Goal: Task Accomplishment & Management: Manage account settings

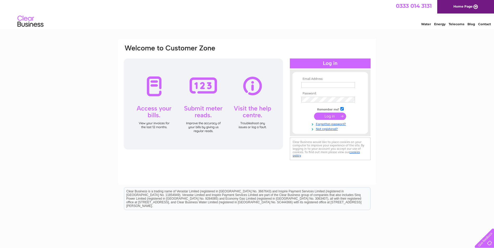
type input "[EMAIL_ADDRESS][PERSON_NAME][DOMAIN_NAME]"
click at [329, 113] on input "submit" at bounding box center [330, 116] width 32 height 7
click at [339, 117] on input "submit" at bounding box center [330, 116] width 32 height 7
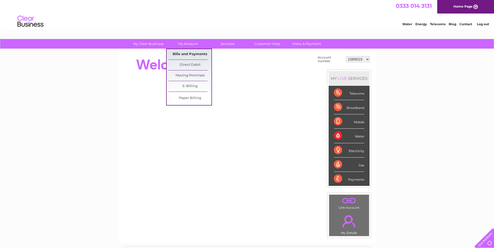
click at [191, 55] on link "Bills and Payments" at bounding box center [189, 54] width 43 height 10
click at [189, 56] on link "Bills and Payments" at bounding box center [189, 54] width 43 height 10
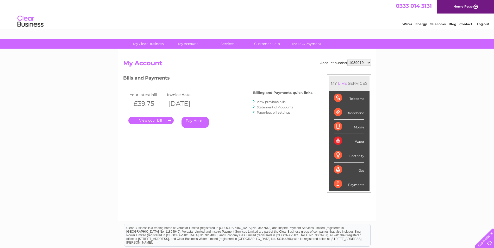
click at [271, 102] on link "View previous bills" at bounding box center [271, 102] width 29 height 4
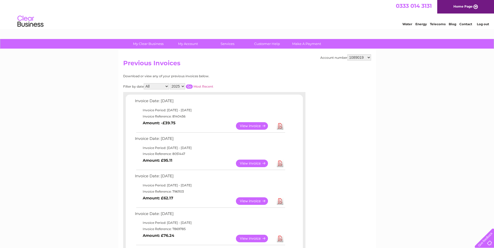
click at [281, 125] on link "Download" at bounding box center [280, 126] width 7 height 8
click at [359, 56] on select "1089019 1109586 30284456 30289497 30289844 30294331 30297000" at bounding box center [359, 57] width 24 height 6
select select "30289497"
click at [347, 54] on select "1089019 1109586 30284456 30289497 30289844 30294331 30297000" at bounding box center [359, 57] width 24 height 6
click at [278, 127] on link "Download" at bounding box center [280, 126] width 7 height 8
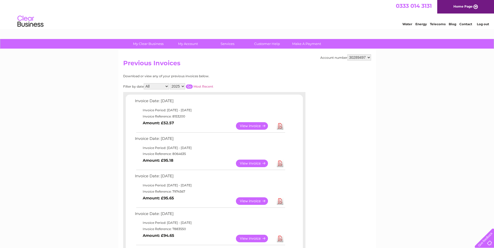
click at [254, 125] on link "View" at bounding box center [255, 126] width 38 height 8
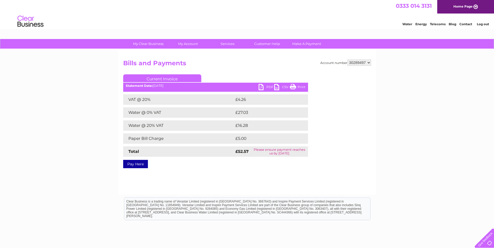
click at [265, 87] on link "PDF" at bounding box center [266, 88] width 16 height 8
click at [264, 87] on link "PDF" at bounding box center [266, 88] width 16 height 8
click at [368, 62] on select "1089019 1109586 30284456 30289497 30289844 30294331 30297000" at bounding box center [359, 63] width 24 height 6
select select "30289844"
click at [347, 60] on select "1089019 1109586 30284456 30289497 30289844 30294331 30297000" at bounding box center [359, 63] width 24 height 6
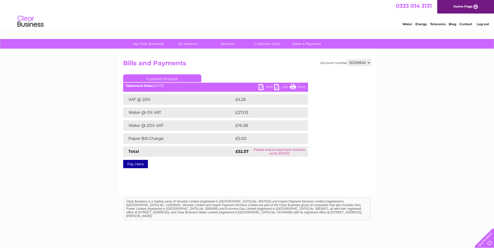
click at [274, 70] on div "Account number 1089019 1109586 30284456 30289497 30289844 30294331 30297000 Bil…" at bounding box center [247, 113] width 248 height 107
click at [264, 85] on link "PDF" at bounding box center [266, 88] width 16 height 8
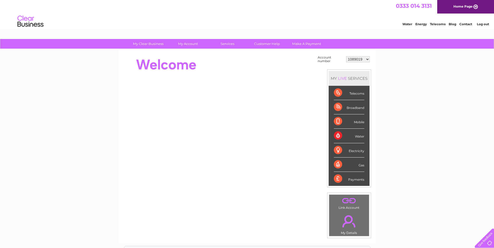
drag, startPoint x: 363, startPoint y: 55, endPoint x: 366, endPoint y: 59, distance: 4.6
click at [365, 59] on td "1089019 1109586 30284456 30289497 30289844 30294331 30297000" at bounding box center [358, 59] width 26 height 10
click at [366, 59] on select "1089019 1109586 30284456 30289497 30289844 30294331 30297000" at bounding box center [358, 59] width 24 height 6
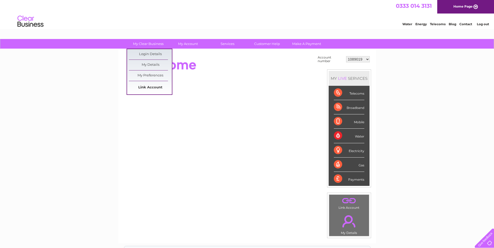
click at [161, 88] on link "Link Account" at bounding box center [150, 87] width 43 height 10
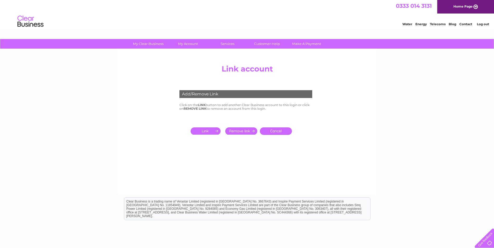
click at [199, 130] on input "submit" at bounding box center [207, 131] width 32 height 7
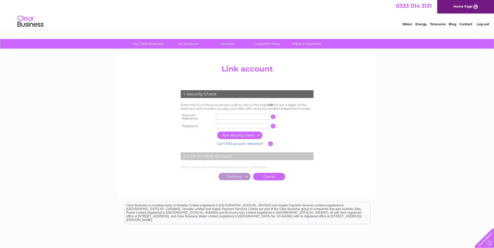
click at [228, 115] on input "text" at bounding box center [243, 117] width 54 height 6
type input "1089019"
click at [232, 125] on input "text" at bounding box center [243, 126] width 54 height 6
type input "07798572366"
click at [238, 133] on input "button" at bounding box center [240, 136] width 46 height 8
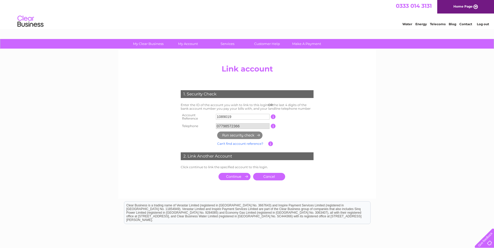
click at [237, 174] on input "submit" at bounding box center [234, 176] width 32 height 7
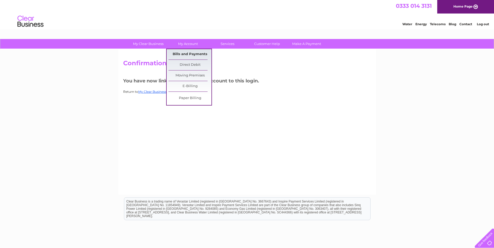
click at [191, 54] on link "Bills and Payments" at bounding box center [189, 54] width 43 height 10
click at [191, 55] on link "Bills and Payments" at bounding box center [189, 54] width 43 height 10
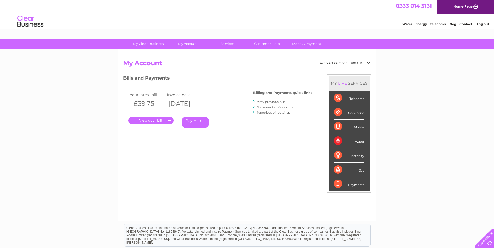
click at [156, 124] on link "." at bounding box center [150, 121] width 45 height 8
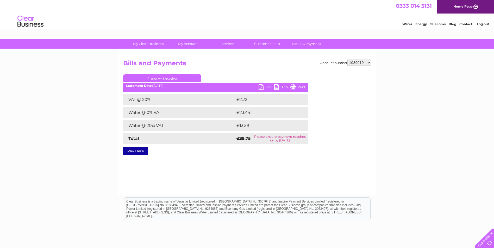
click at [262, 86] on link "PDF" at bounding box center [266, 88] width 16 height 8
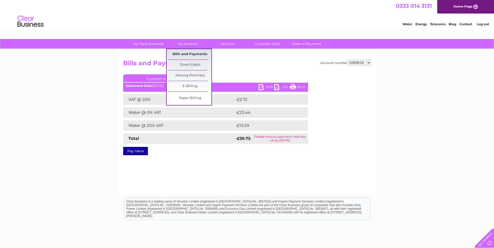
click at [187, 53] on link "Bills and Payments" at bounding box center [189, 54] width 43 height 10
click at [192, 56] on link "Bills and Payments" at bounding box center [189, 54] width 43 height 10
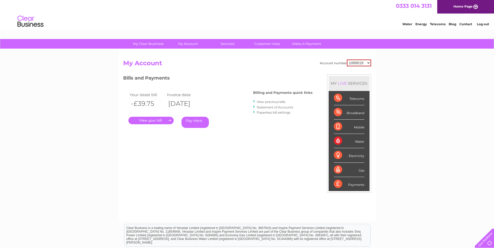
click at [150, 122] on link "." at bounding box center [150, 121] width 45 height 8
click at [287, 108] on link "Statement of Accounts" at bounding box center [275, 107] width 36 height 4
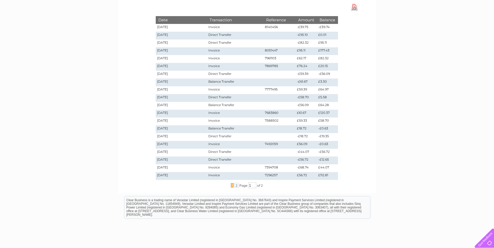
scroll to position [5, 0]
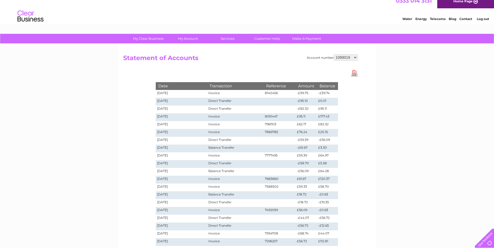
click at [467, 17] on li "Contact" at bounding box center [465, 18] width 13 height 5
click at [467, 18] on link "Contact" at bounding box center [465, 19] width 13 height 4
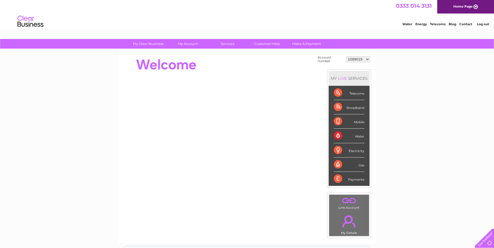
click at [364, 59] on select "1089019 1109586 30284456 30289497 30289844 30294331 30297000" at bounding box center [358, 59] width 24 height 6
click at [397, 64] on div "My Clear Business Login Details My Details My Preferences Link Account My Accou…" at bounding box center [247, 186] width 494 height 294
click at [258, 46] on link "Customer Help" at bounding box center [266, 44] width 43 height 10
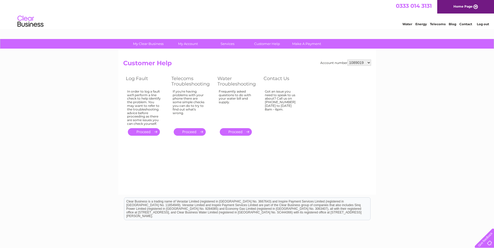
click at [280, 100] on div "Got an issue you need to speak to us about? Call us on 0333 014 3131 Monday to …" at bounding box center [282, 107] width 34 height 34
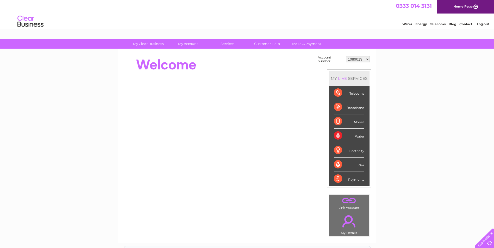
click at [484, 242] on div at bounding box center [482, 237] width 21 height 21
click at [365, 60] on select "1089019 1109586 30284456 30289497 30289844 30294331 30297000" at bounding box center [358, 59] width 24 height 6
click at [346, 56] on select "1089019 1109586 30284456 30289497 30289844 30294331 30297000" at bounding box center [358, 59] width 24 height 6
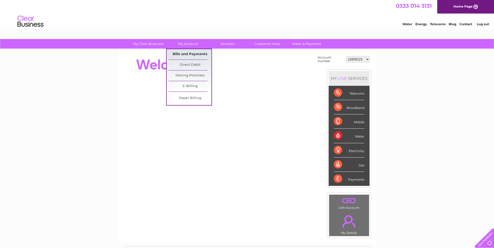
click at [183, 53] on link "Bills and Payments" at bounding box center [189, 54] width 43 height 10
click at [185, 53] on link "Bills and Payments" at bounding box center [189, 54] width 43 height 10
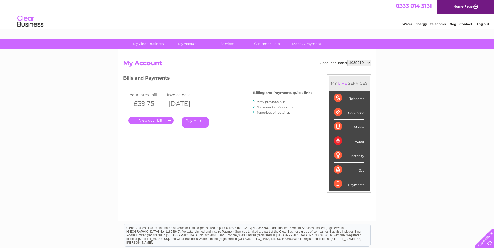
click at [151, 121] on link "." at bounding box center [150, 121] width 45 height 8
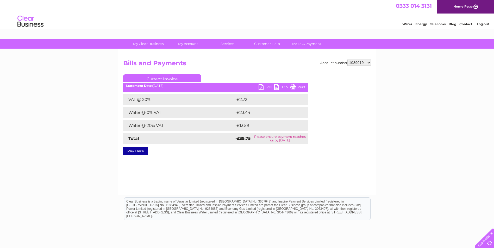
drag, startPoint x: 262, startPoint y: 87, endPoint x: 259, endPoint y: 87, distance: 2.7
click at [261, 87] on link "PDF" at bounding box center [266, 88] width 16 height 8
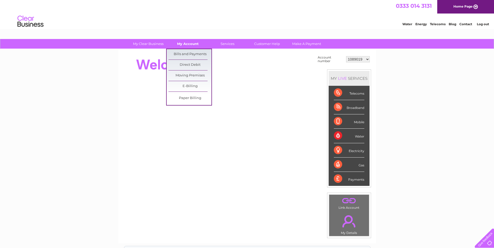
drag, startPoint x: 185, startPoint y: 42, endPoint x: 184, endPoint y: 46, distance: 4.5
click at [184, 42] on link "My Account" at bounding box center [187, 44] width 43 height 10
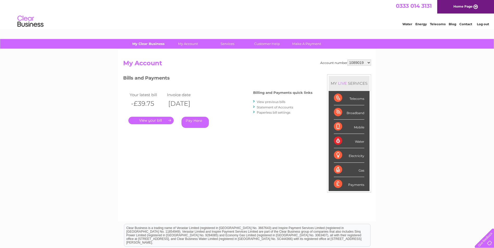
click at [159, 43] on link "My Clear Business" at bounding box center [148, 44] width 43 height 10
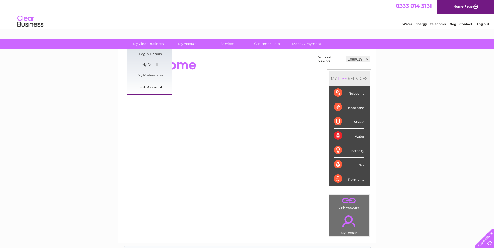
click at [146, 85] on link "Link Account" at bounding box center [150, 87] width 43 height 10
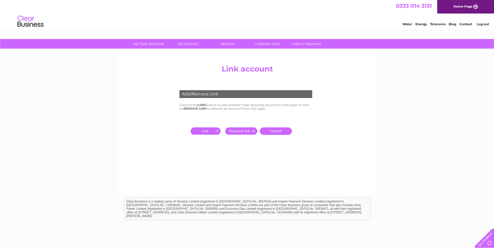
click at [209, 132] on input "submit" at bounding box center [207, 131] width 32 height 7
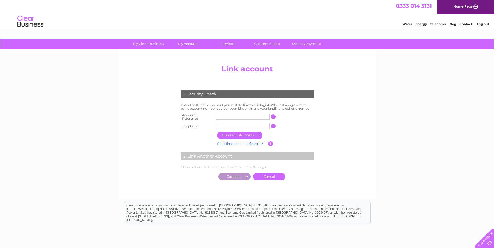
click at [222, 115] on input "text" at bounding box center [243, 117] width 54 height 6
type input "30320504"
click at [247, 126] on input "text" at bounding box center [243, 126] width 54 height 6
type input "07798572366"
click at [239, 132] on input "button" at bounding box center [240, 136] width 46 height 8
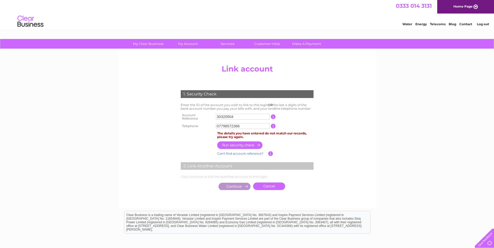
click at [216, 165] on div "2. Link Another Account" at bounding box center [247, 166] width 133 height 8
drag, startPoint x: 242, startPoint y: 124, endPoint x: 217, endPoint y: 124, distance: 25.2
click at [217, 124] on input "07798572366" at bounding box center [243, 126] width 54 height 6
click at [251, 152] on link "Can't find account reference?" at bounding box center [240, 154] width 46 height 4
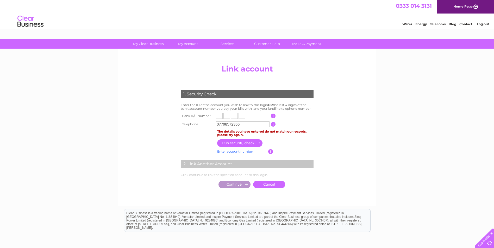
click at [243, 150] on link "Enter account number" at bounding box center [235, 152] width 36 height 4
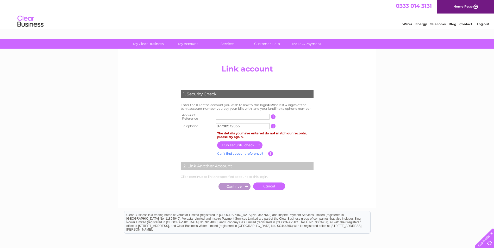
click at [242, 150] on td "Can't find account reference? Enter account number" at bounding box center [242, 153] width 52 height 7
click at [270, 151] on input "button" at bounding box center [270, 153] width 5 height 5
click at [269, 185] on link "Cancel" at bounding box center [269, 187] width 32 height 8
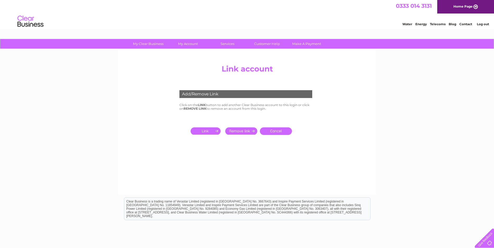
click at [465, 25] on link "Contact" at bounding box center [465, 24] width 13 height 4
